Goal: Obtain resource: Download file/media

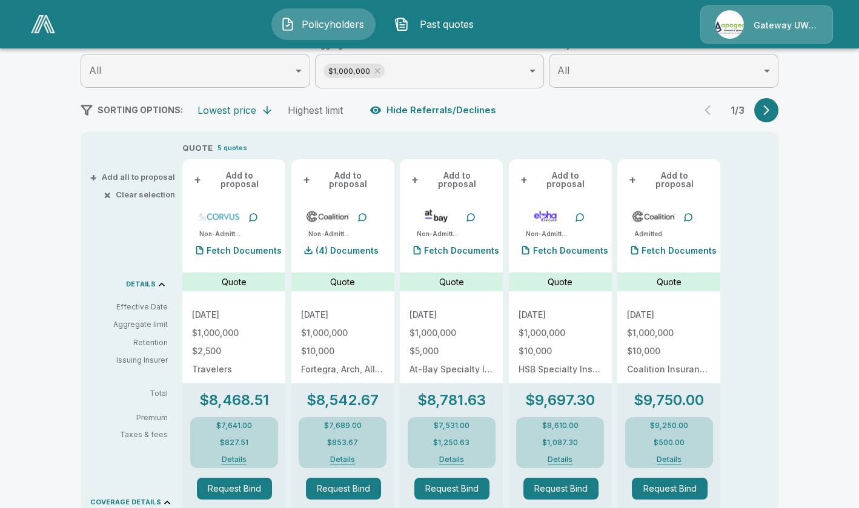
scroll to position [303, 0]
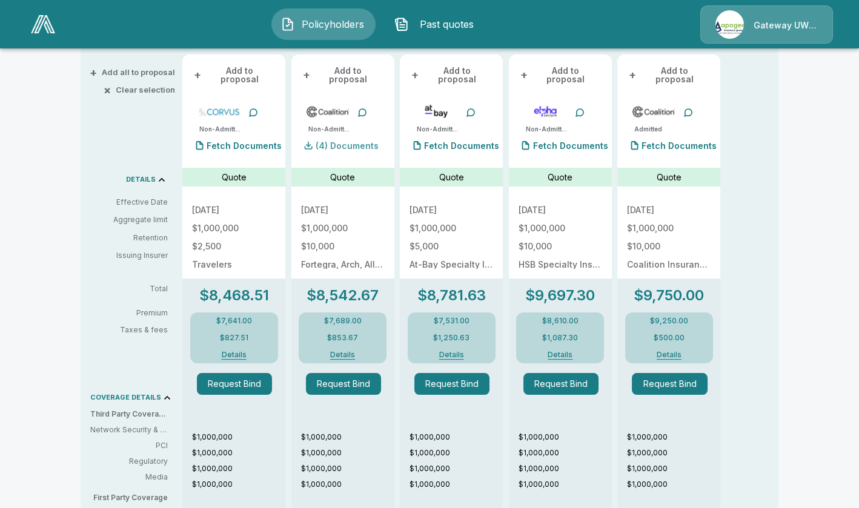
click at [343, 142] on p "(4) Documents" at bounding box center [346, 146] width 63 height 8
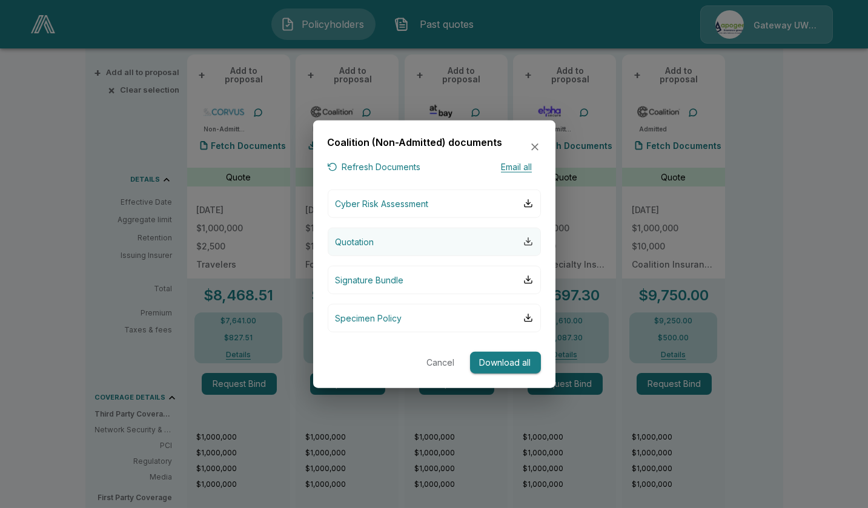
click at [525, 242] on div "button" at bounding box center [528, 242] width 10 height 10
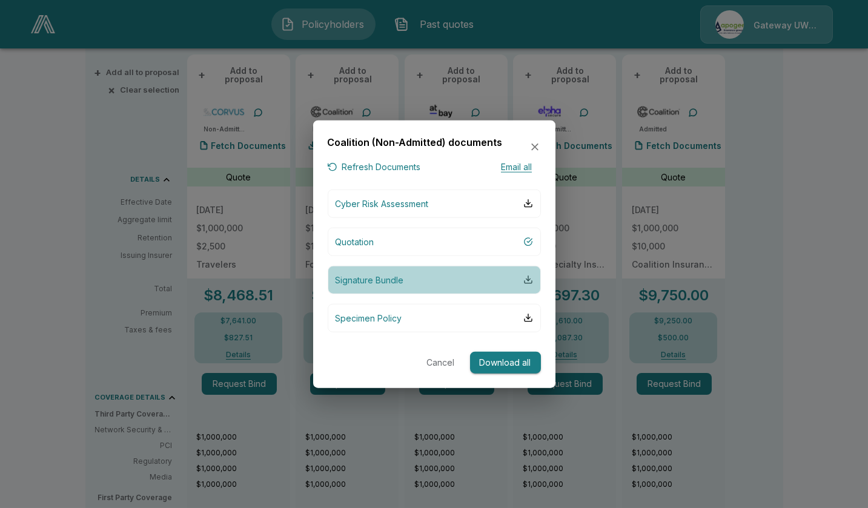
click at [528, 280] on div "button" at bounding box center [528, 280] width 10 height 10
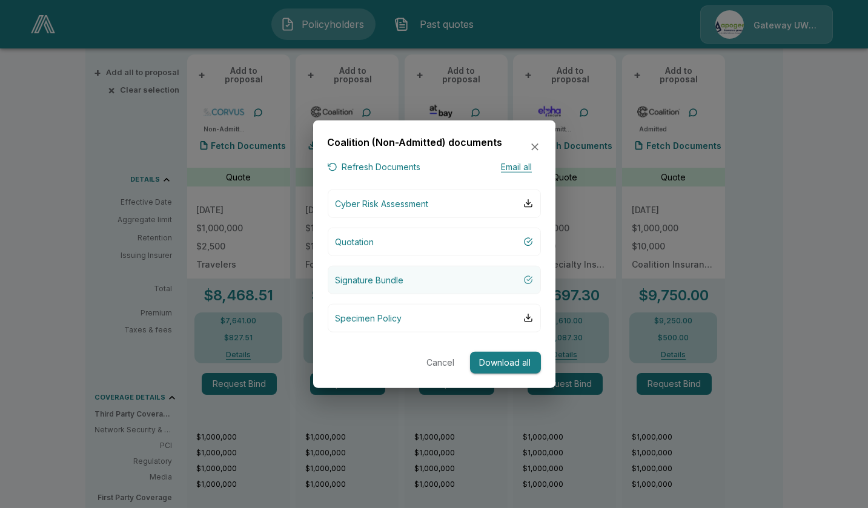
click at [527, 275] on div "button" at bounding box center [528, 280] width 10 height 10
click at [543, 148] on div "Coalition (Non-Admitted) documents Refresh Documents Email all Cyber Risk Asses…" at bounding box center [434, 254] width 242 height 268
click at [538, 150] on icon "button" at bounding box center [535, 147] width 12 height 12
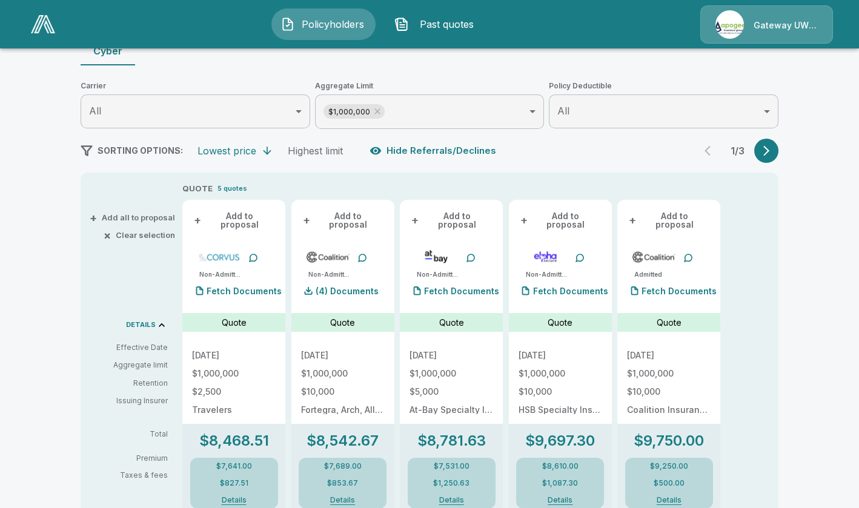
scroll to position [0, 0]
